Goal: Navigation & Orientation: Find specific page/section

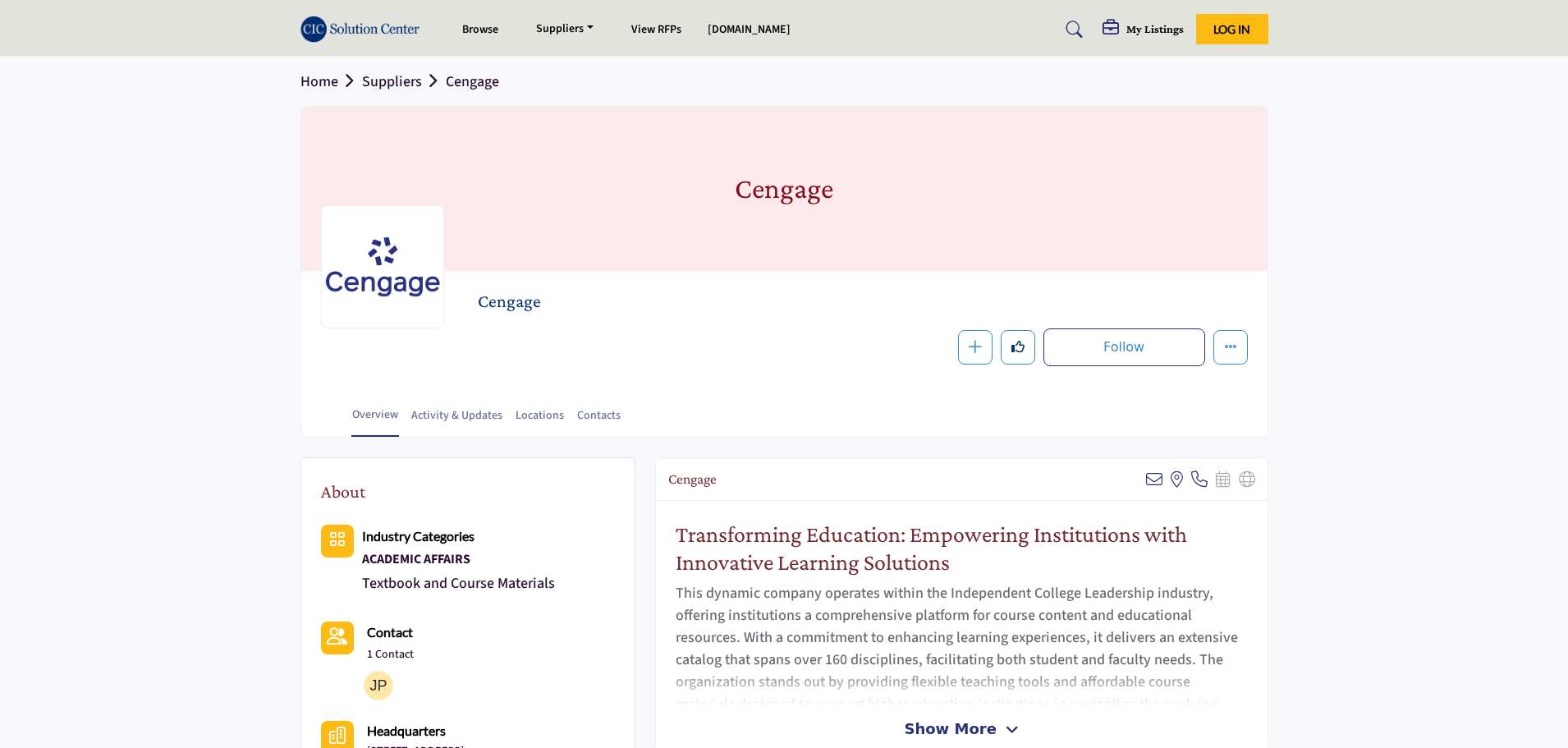
drag, startPoint x: 1567, startPoint y: 143, endPoint x: 1576, endPoint y: 253, distance: 110.4
click at [1521, 191] on section "Home Suppliers Cengage Cengage Cengage Follow Following Message Recommend Add t…" at bounding box center [784, 247] width 1568 height 381
click at [1458, 349] on section "Home Suppliers Cengage Cengage Cengage Follow Following Message Recommend Add t…" at bounding box center [784, 247] width 1568 height 381
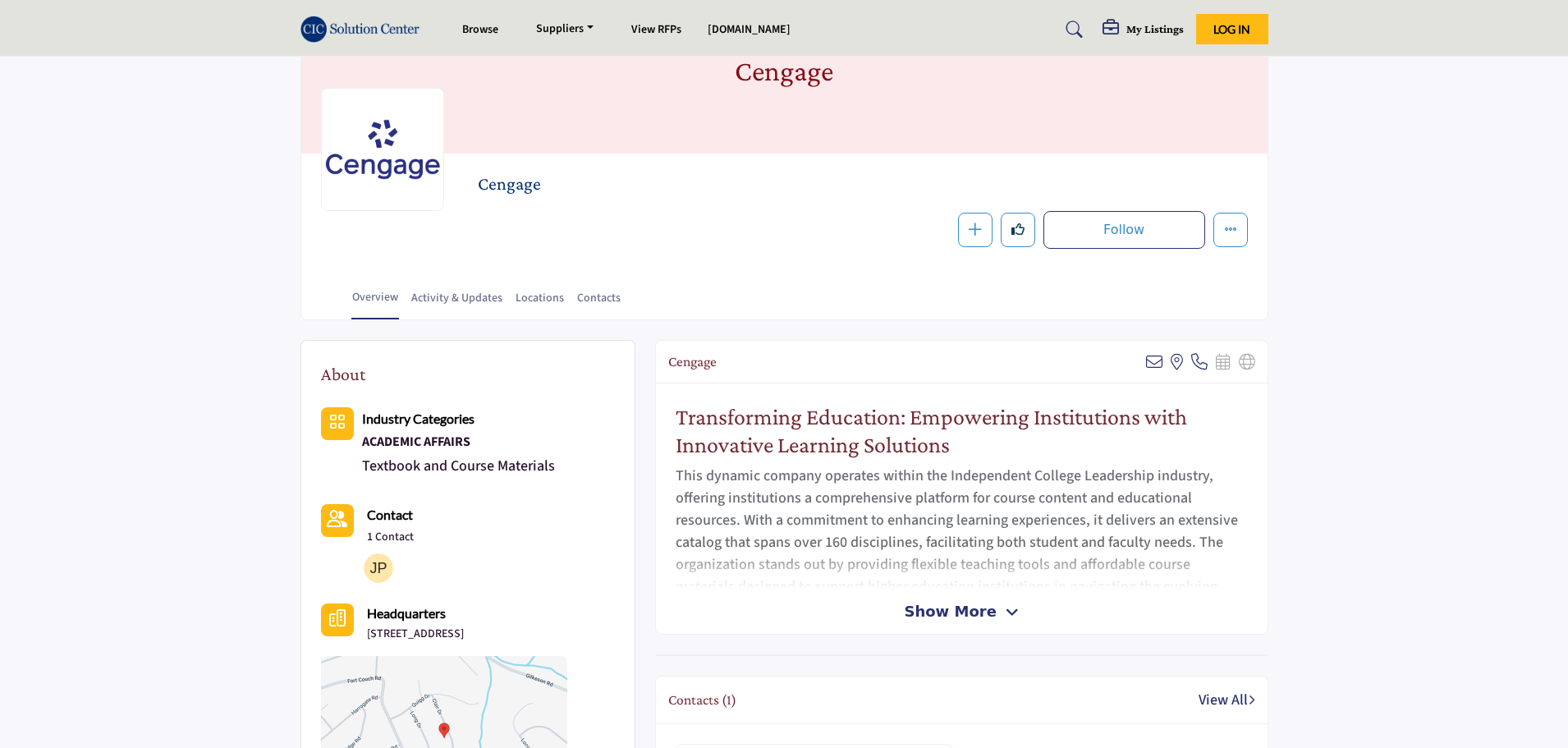
scroll to position [88, 0]
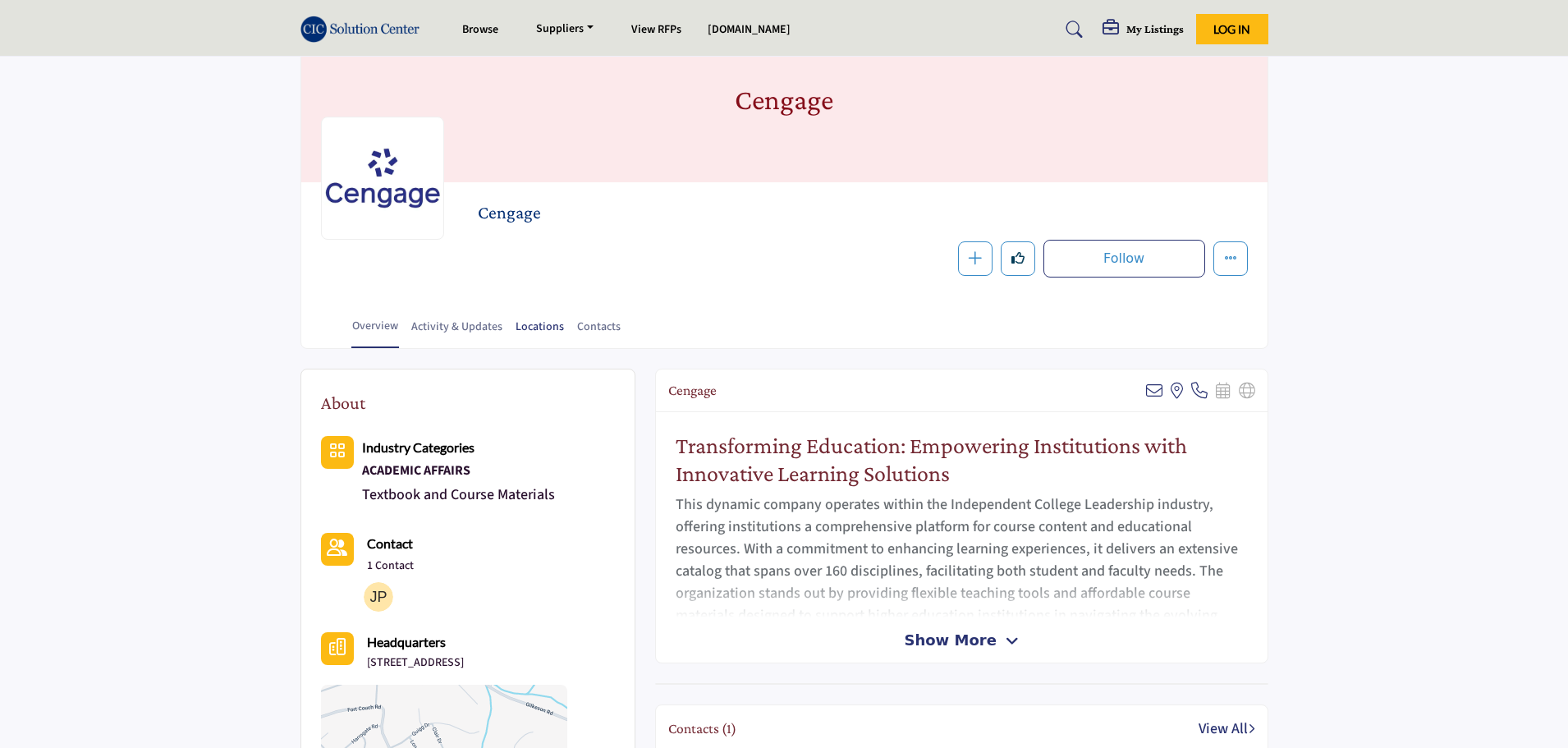
click at [519, 329] on link "Locations" at bounding box center [539, 333] width 50 height 29
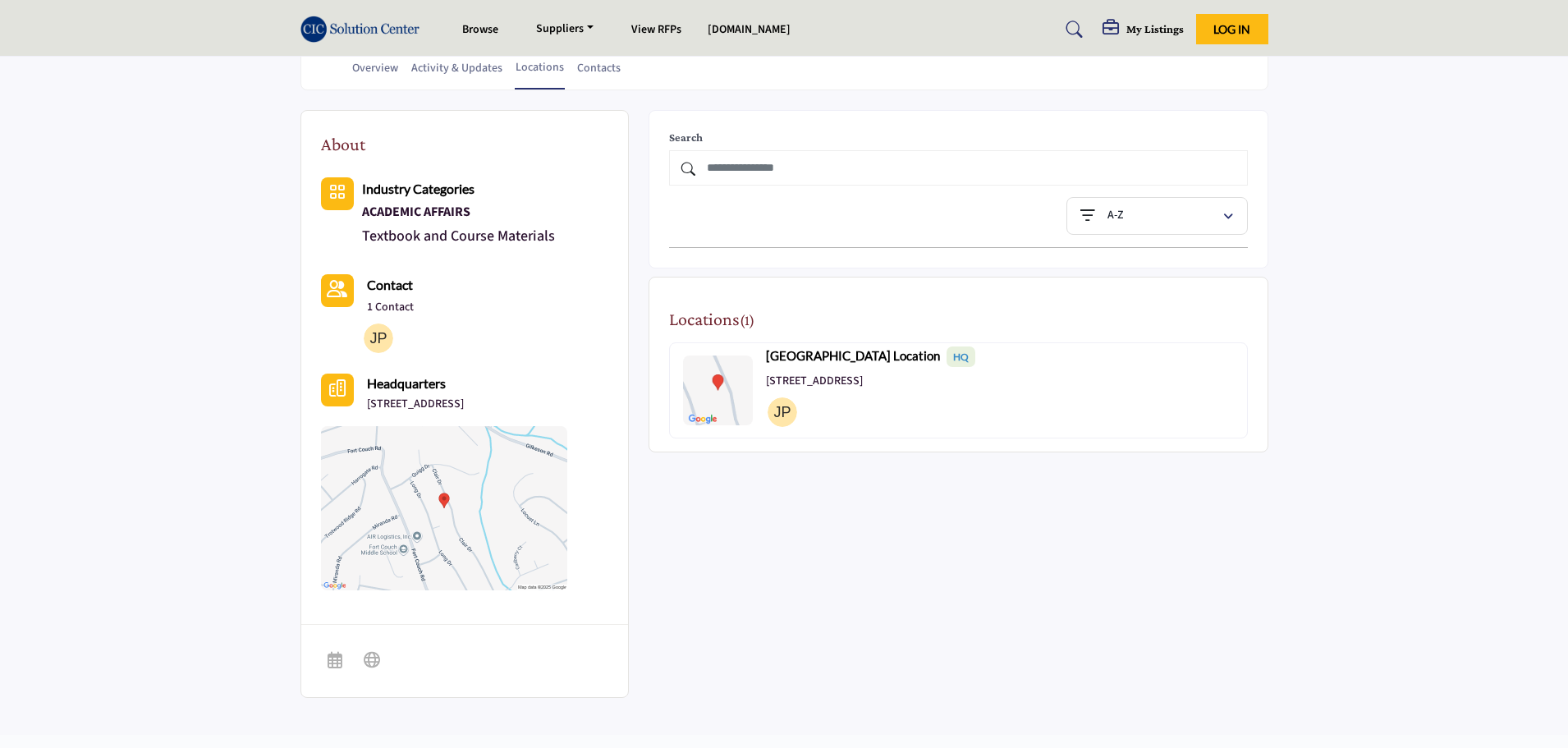
scroll to position [353, 0]
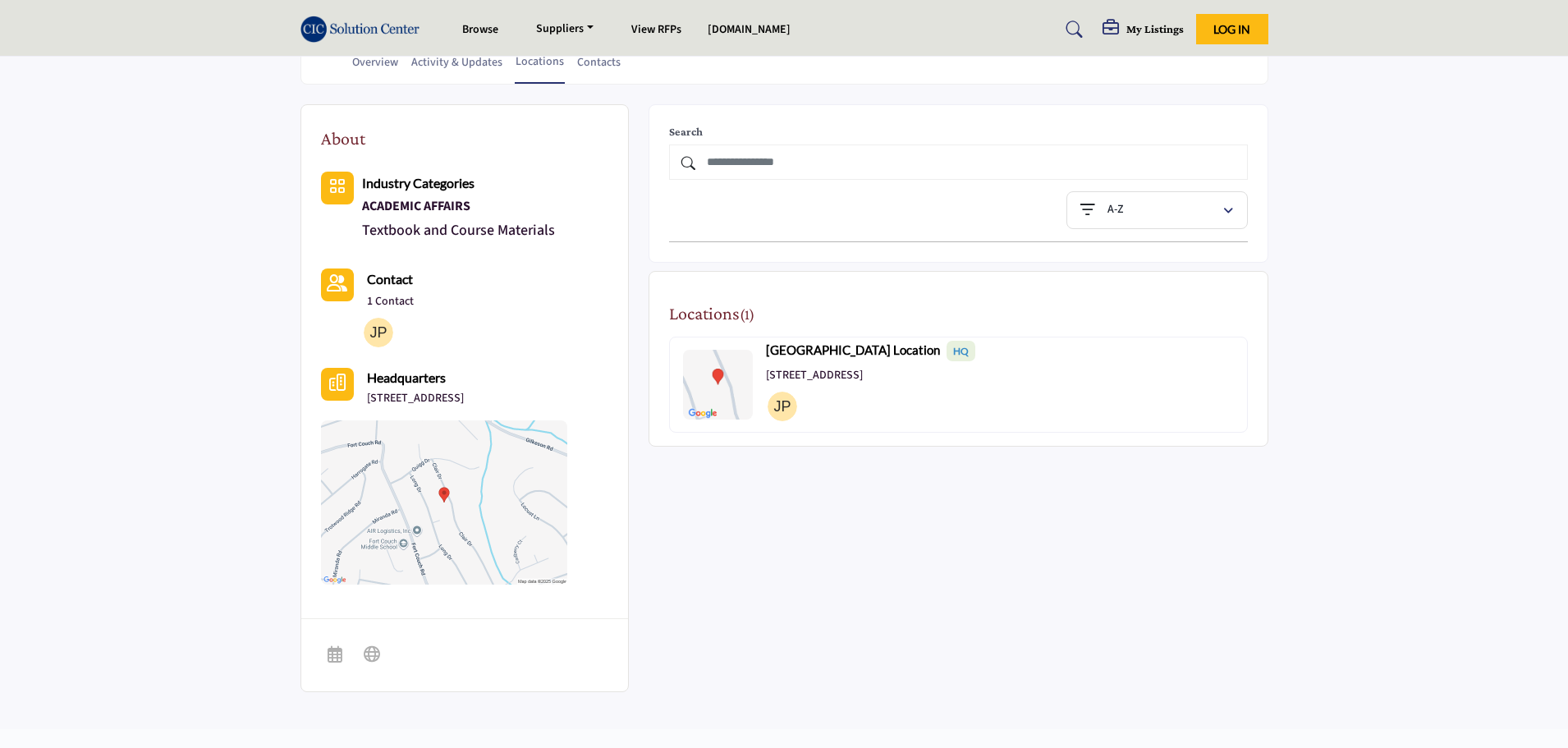
drag, startPoint x: 1572, startPoint y: 304, endPoint x: 1567, endPoint y: 149, distance: 155.1
click at [1567, 149] on html "Browse Suppliers Add Suppliers View RFPs [DOMAIN_NAME]" at bounding box center [784, 359] width 1568 height 1426
